Goal: Find specific page/section: Find specific page/section

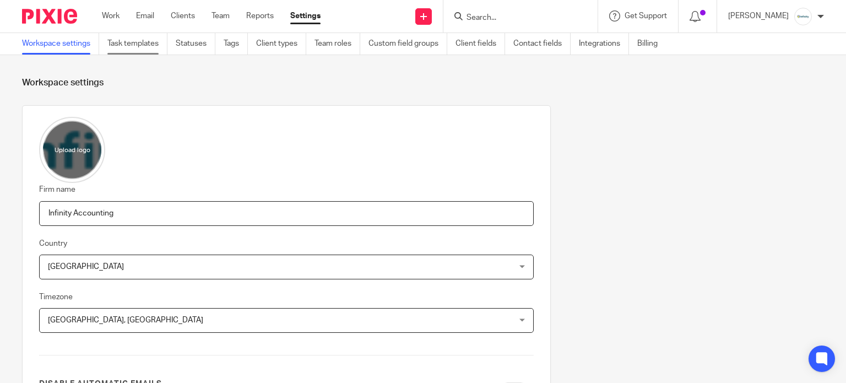
click at [140, 45] on link "Task templates" at bounding box center [137, 43] width 60 height 21
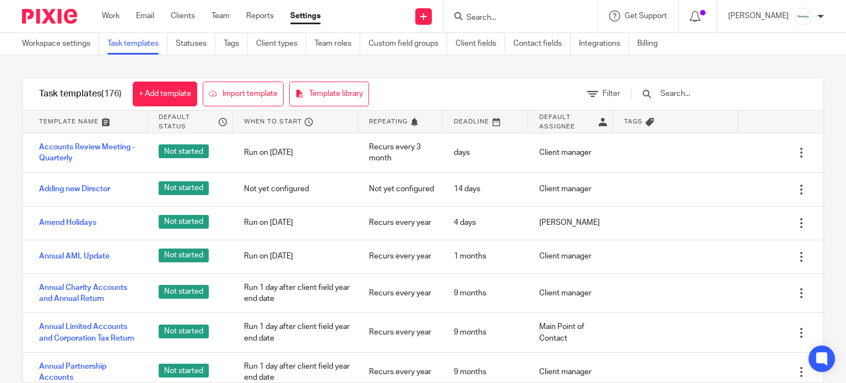
click at [696, 93] on input "text" at bounding box center [723, 94] width 128 height 12
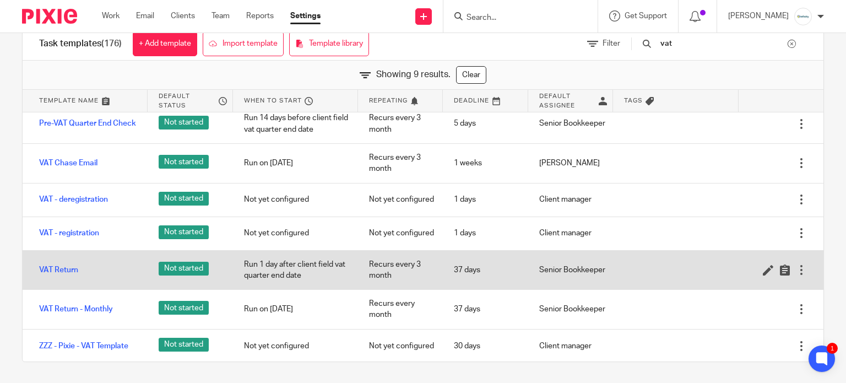
scroll to position [51, 0]
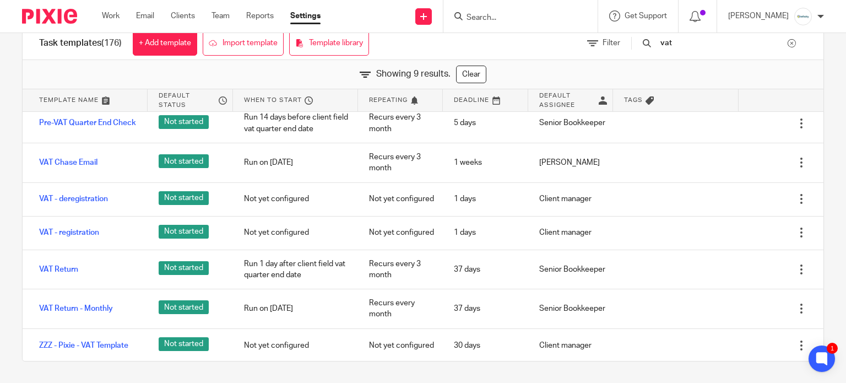
type input "vat"
